Goal: Task Accomplishment & Management: Complete application form

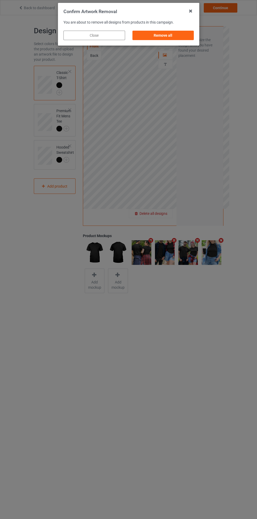
click at [170, 38] on div "Remove all" at bounding box center [163, 35] width 62 height 9
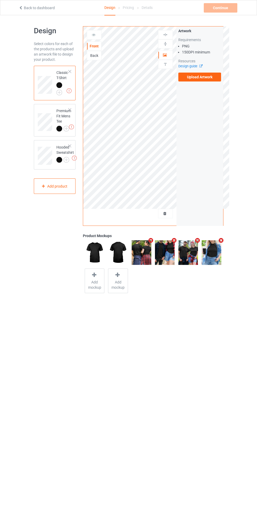
click at [212, 78] on label "Upload Artwork" at bounding box center [199, 77] width 43 height 9
click at [0, 0] on input "Upload Artwork" at bounding box center [0, 0] width 0 height 0
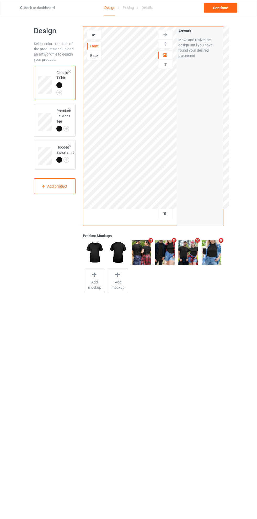
click at [100, 60] on div "Back" at bounding box center [94, 55] width 15 height 9
click at [97, 56] on div "Back" at bounding box center [94, 55] width 14 height 5
click at [97, 45] on div "Front" at bounding box center [94, 45] width 14 height 5
click at [164, 55] on icon at bounding box center [165, 54] width 4 height 4
click at [148, 238] on icon "Remove mockup" at bounding box center [150, 239] width 7 height 5
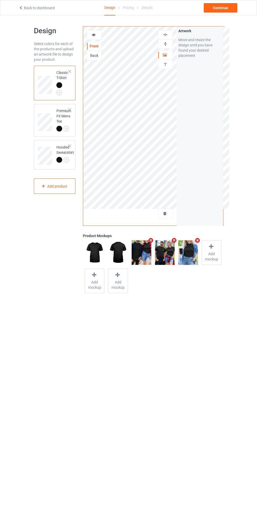
click at [229, 11] on div "Continue" at bounding box center [220, 7] width 34 height 9
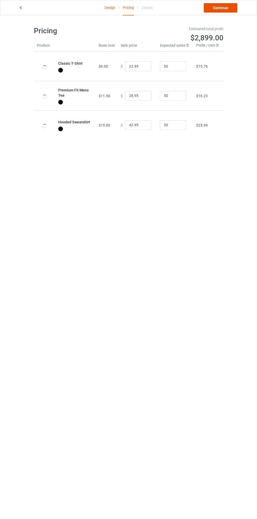
click at [220, 9] on link "Continue" at bounding box center [220, 7] width 34 height 9
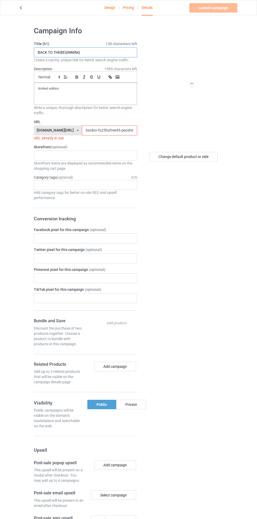
click at [100, 52] on input "BACK TO THEBEQINNINQ" at bounding box center [85, 52] width 103 height 10
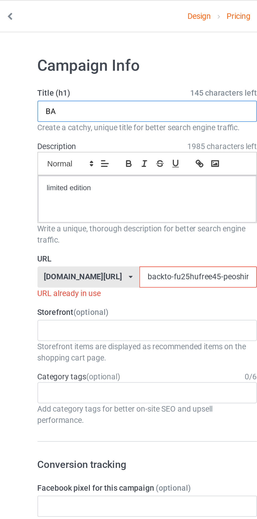
type input "B"
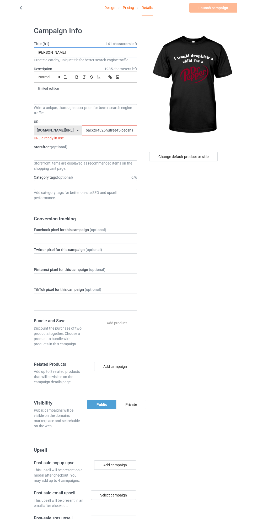
type input "[PERSON_NAME]"
click at [84, 130] on input "backto-fu25hufree45-peoshirt25597jklo0" at bounding box center [109, 130] width 55 height 10
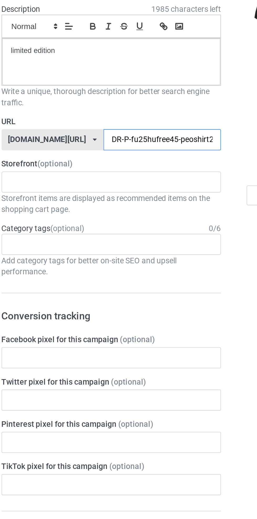
type input "DR-PE-fu25hufree45-peoshirt25597jklo0"
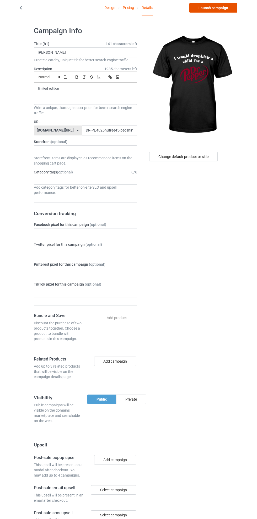
click at [218, 9] on link "Launch campaign" at bounding box center [213, 7] width 48 height 9
